Goal: Obtain resource: Download file/media

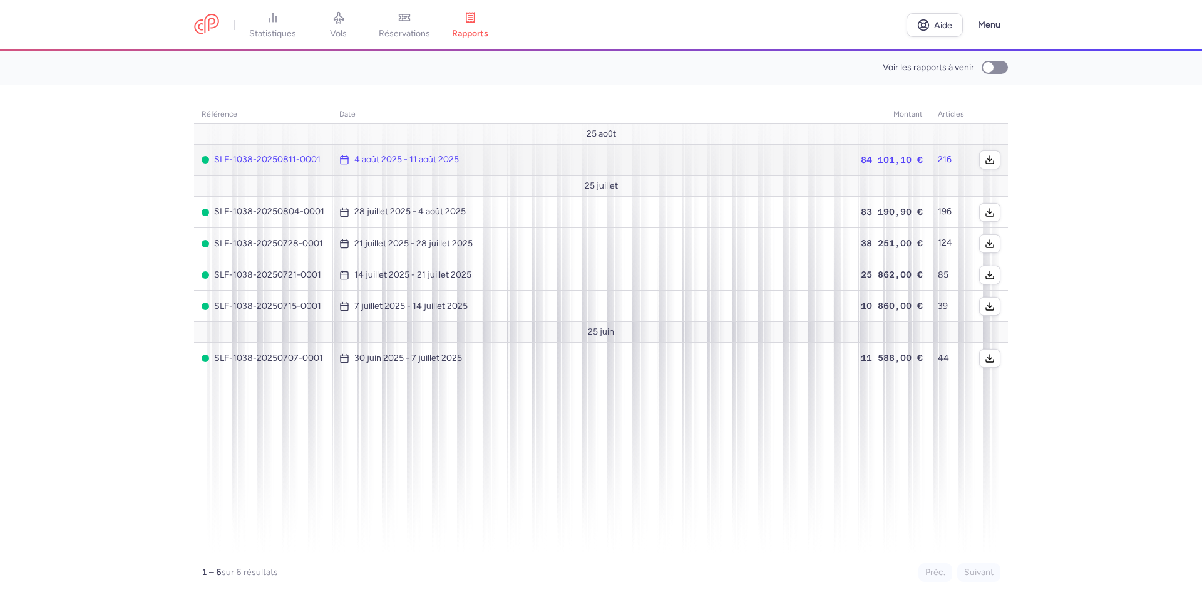
click at [889, 159] on font "84 101,10 €" at bounding box center [892, 160] width 62 height 10
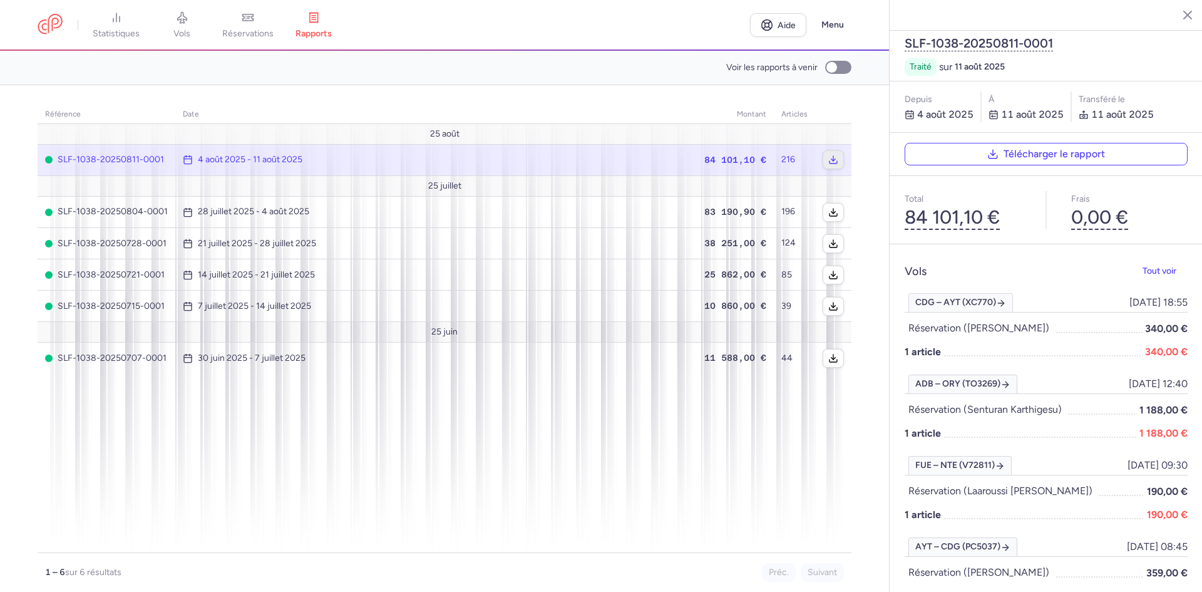
click at [828, 159] on icon "button" at bounding box center [833, 160] width 10 height 10
